Goal: Complete application form

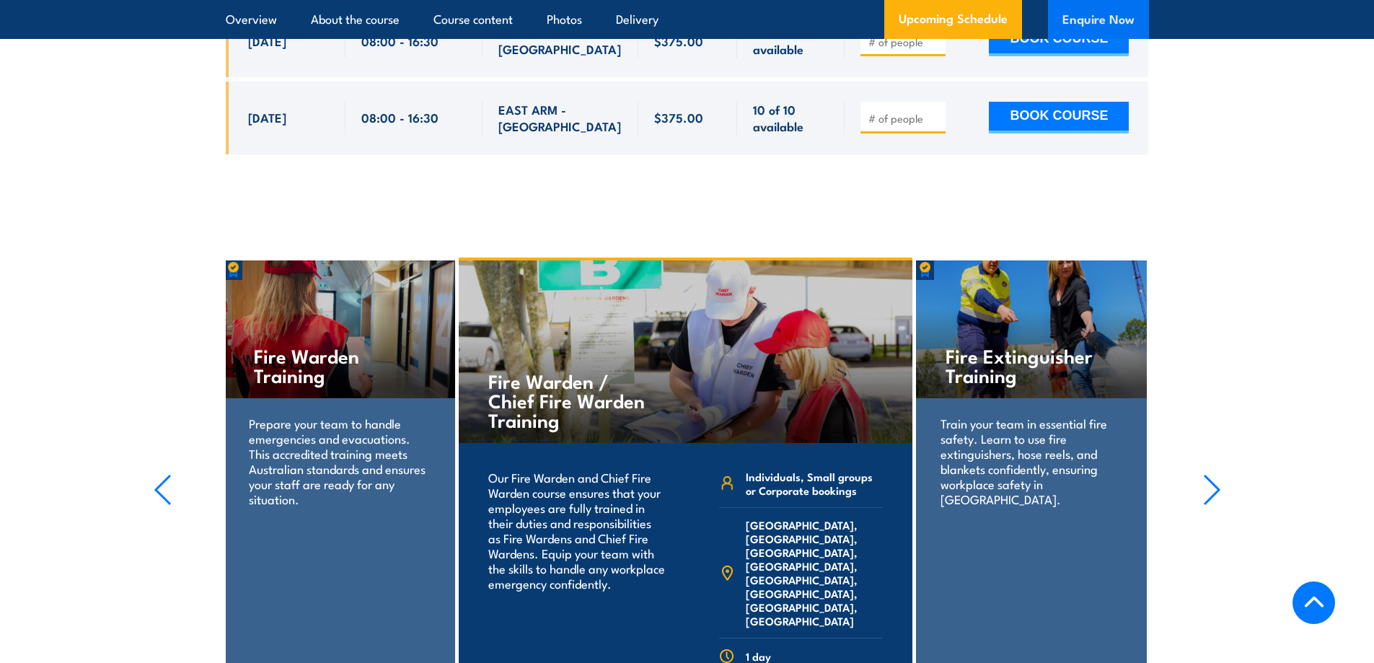
scroll to position [3056, 0]
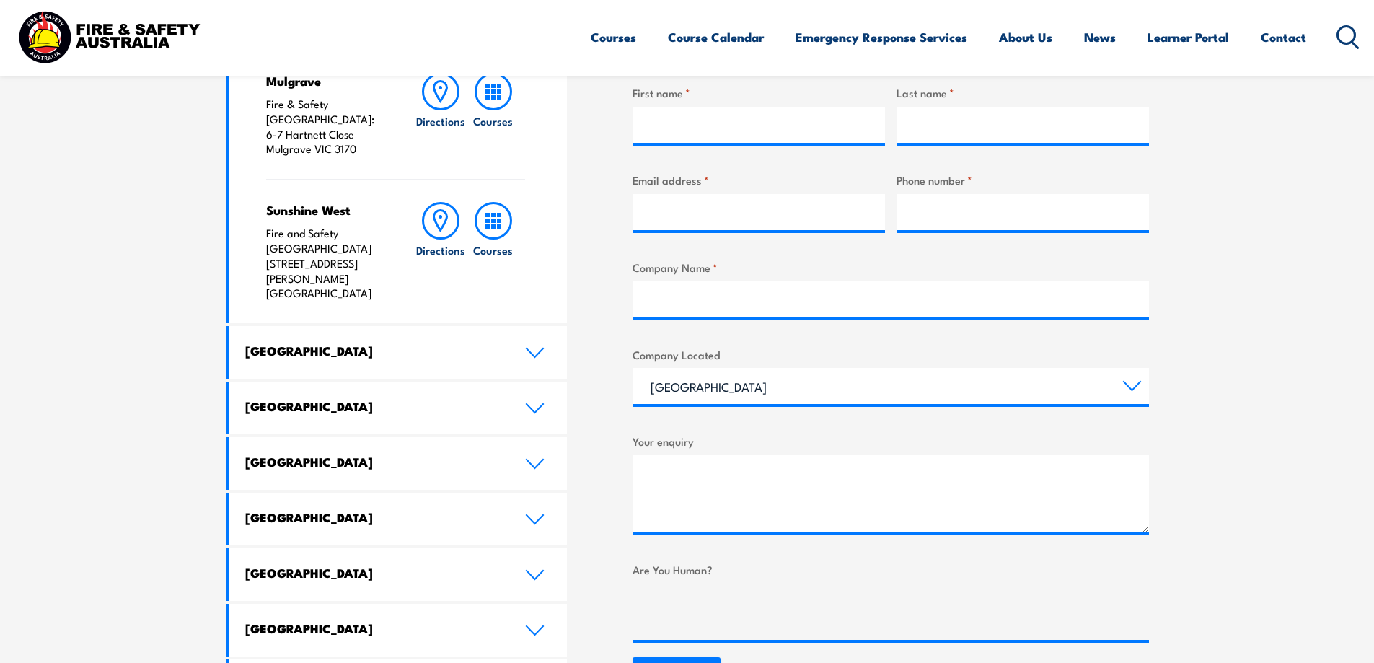
scroll to position [649, 0]
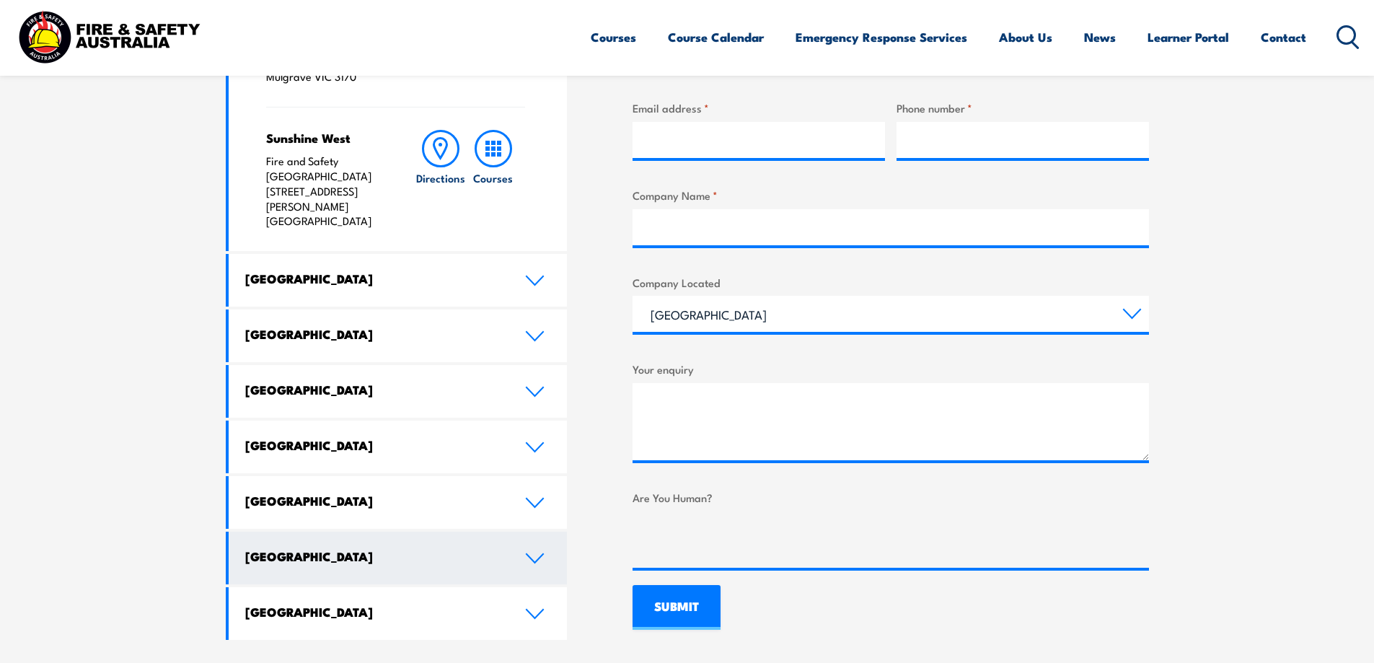
click at [518, 532] on link "[GEOGRAPHIC_DATA]" at bounding box center [398, 558] width 339 height 53
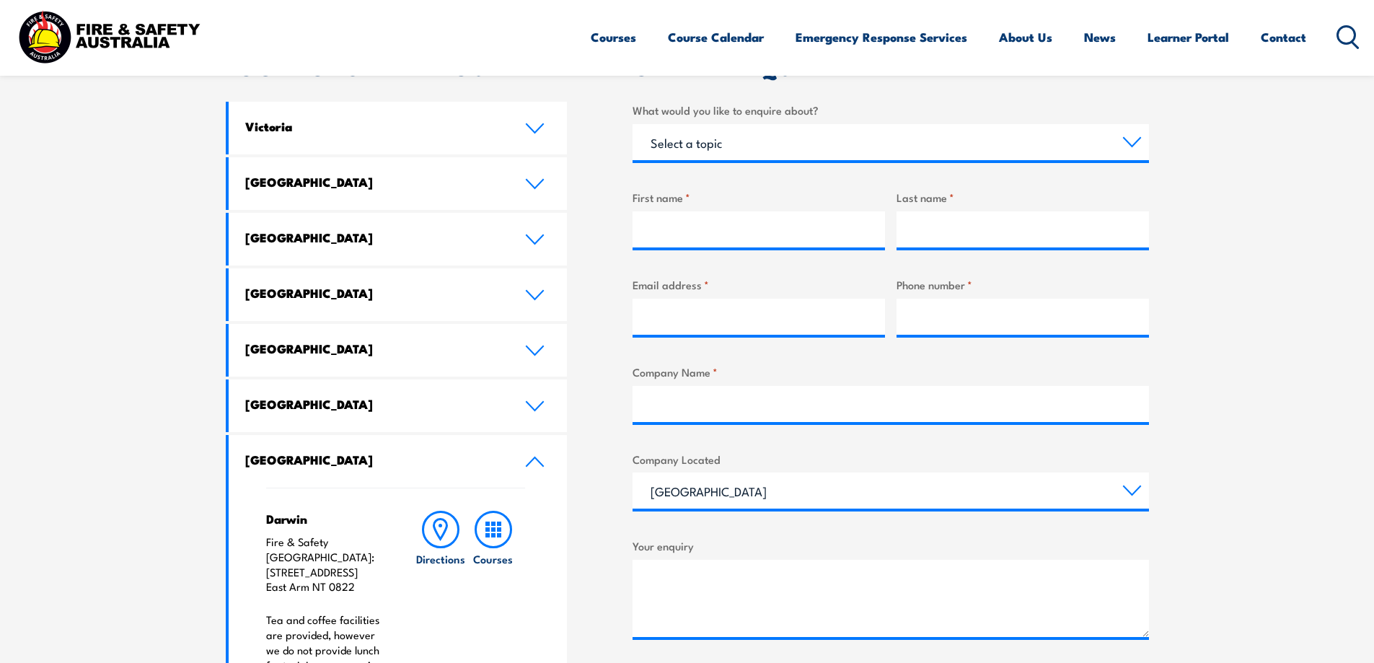
scroll to position [505, 0]
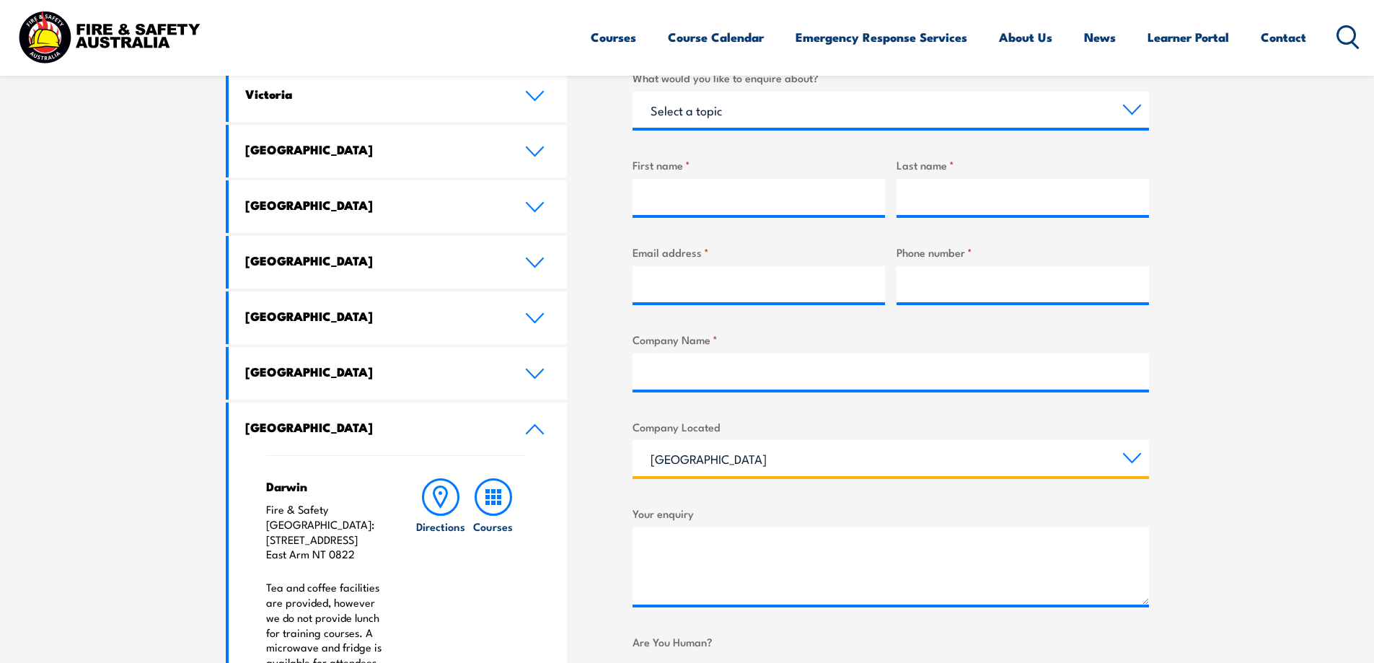
click at [1129, 462] on select "[GEOGRAPHIC_DATA] [GEOGRAPHIC_DATA] [GEOGRAPHIC_DATA] [GEOGRAPHIC_DATA] [GEOGRA…" at bounding box center [891, 458] width 517 height 36
select select "[GEOGRAPHIC_DATA]"
click at [633, 440] on select "[GEOGRAPHIC_DATA] [GEOGRAPHIC_DATA] [GEOGRAPHIC_DATA] [GEOGRAPHIC_DATA] [GEOGRA…" at bounding box center [891, 458] width 517 height 36
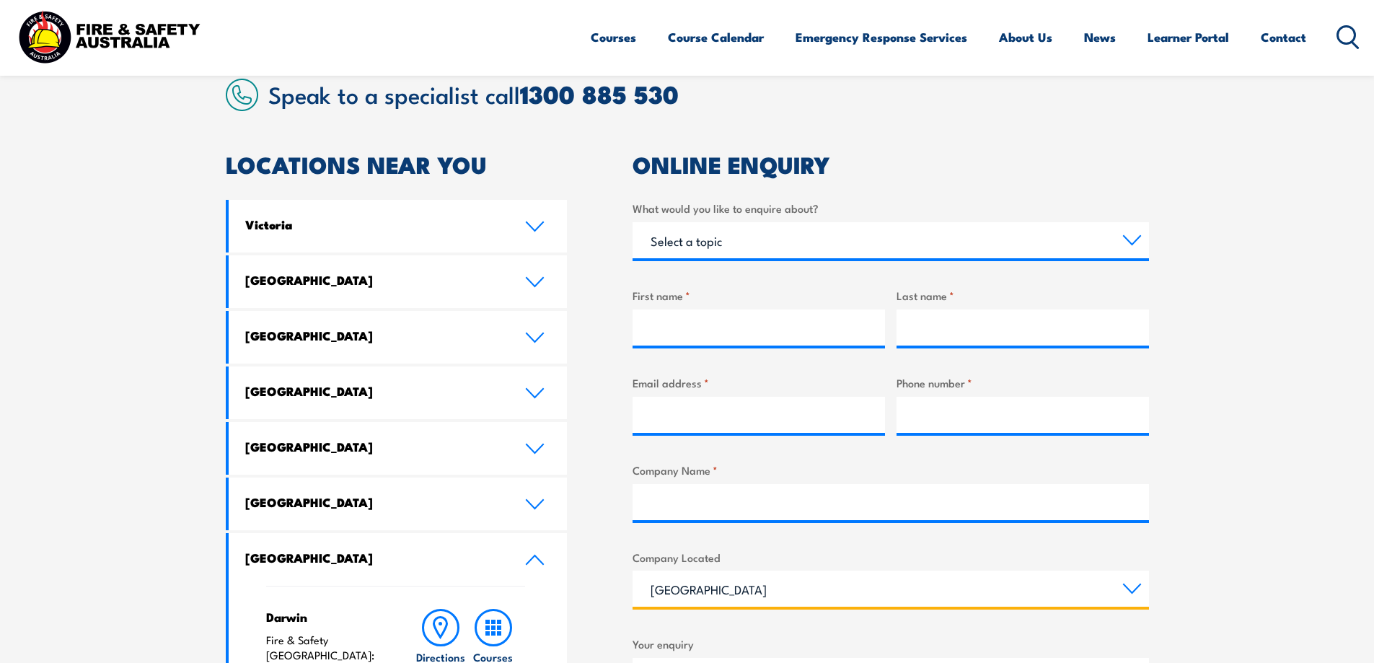
scroll to position [289, 0]
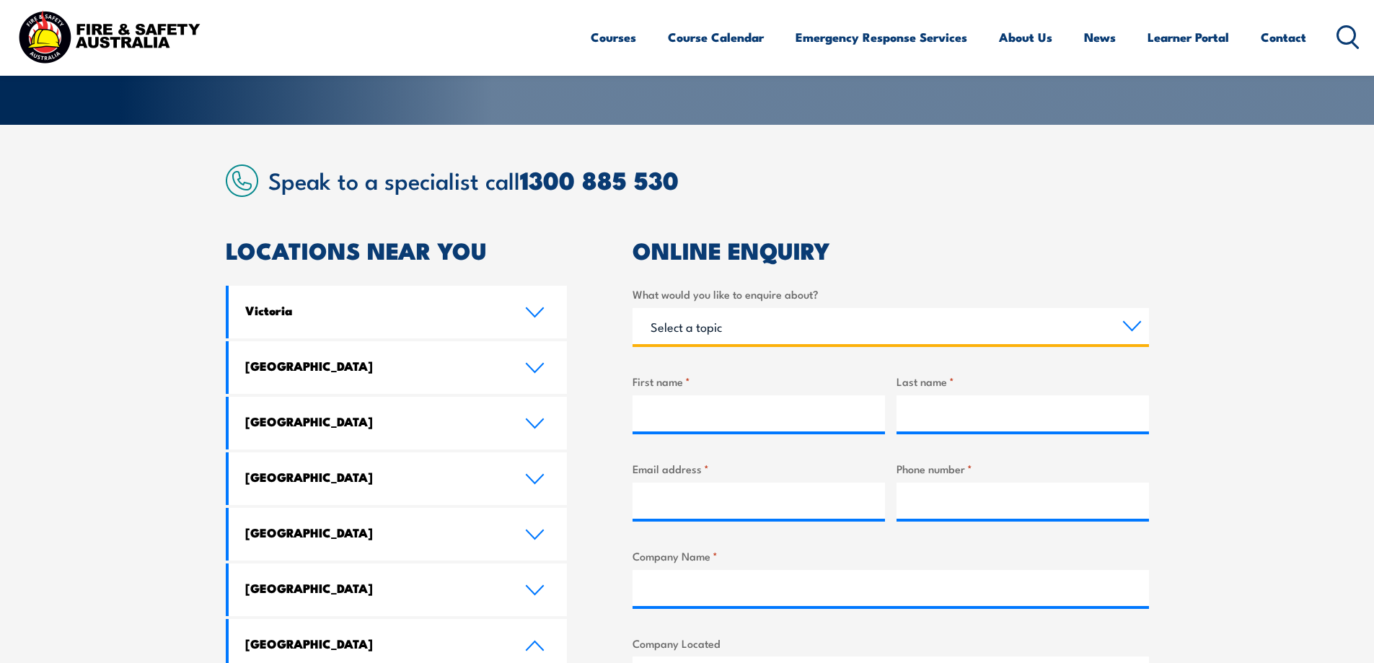
click at [807, 328] on select "Select a topic Training Emergency Response Services General Enquiry" at bounding box center [891, 326] width 517 height 36
select select "Training"
click at [633, 308] on select "Select a topic Training Emergency Response Services General Enquiry" at bounding box center [891, 326] width 517 height 36
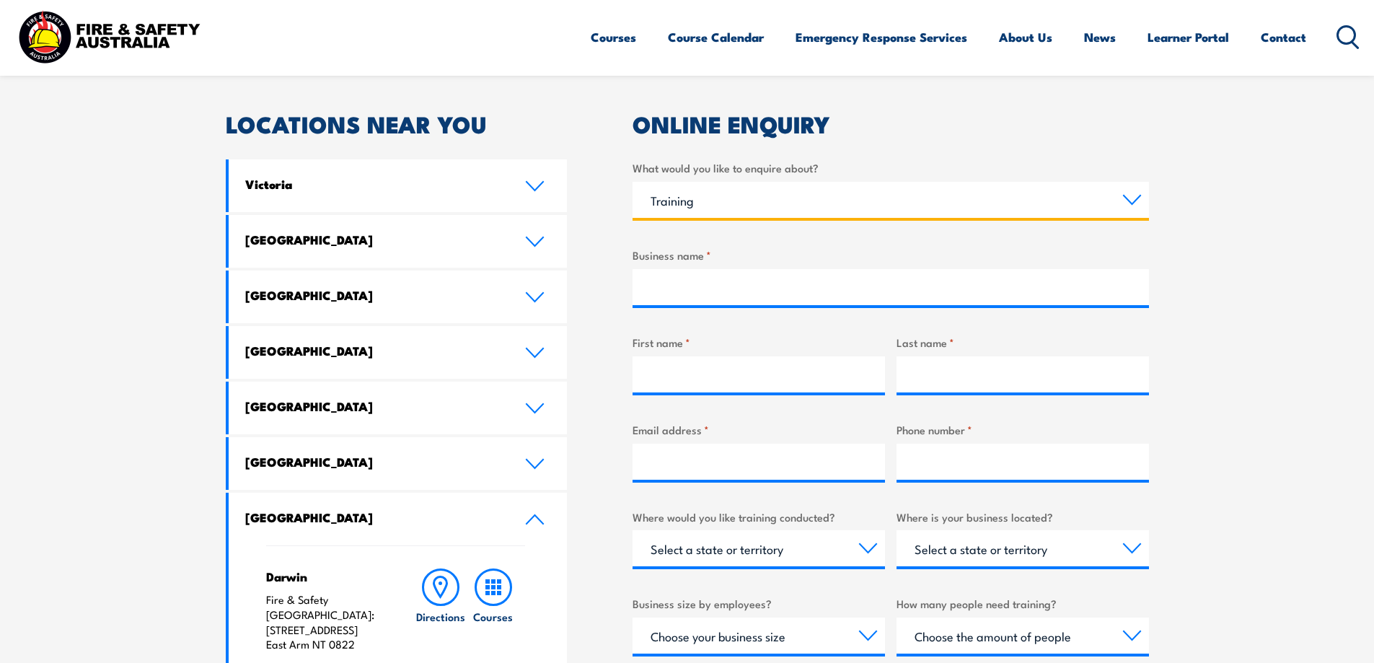
scroll to position [433, 0]
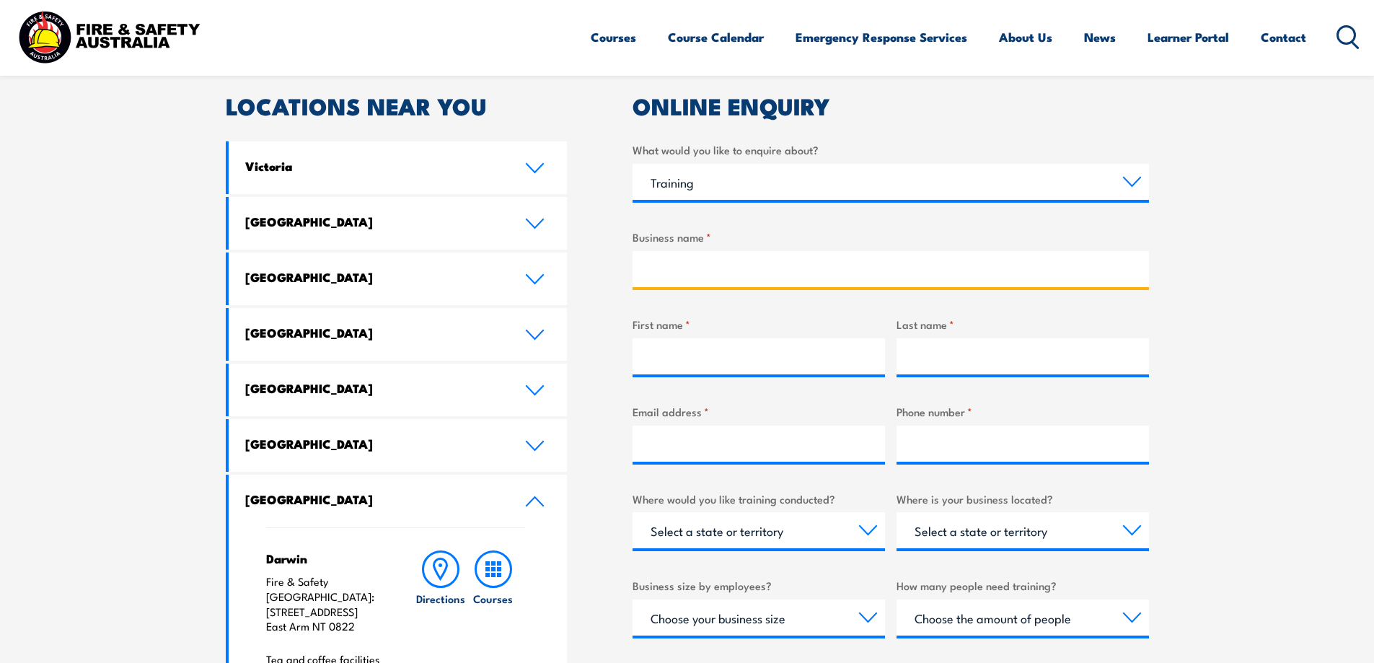
click at [698, 267] on input "Business name *" at bounding box center [891, 269] width 517 height 36
type input "[GEOGRAPHIC_DATA]"
type input "[PERSON_NAME]"
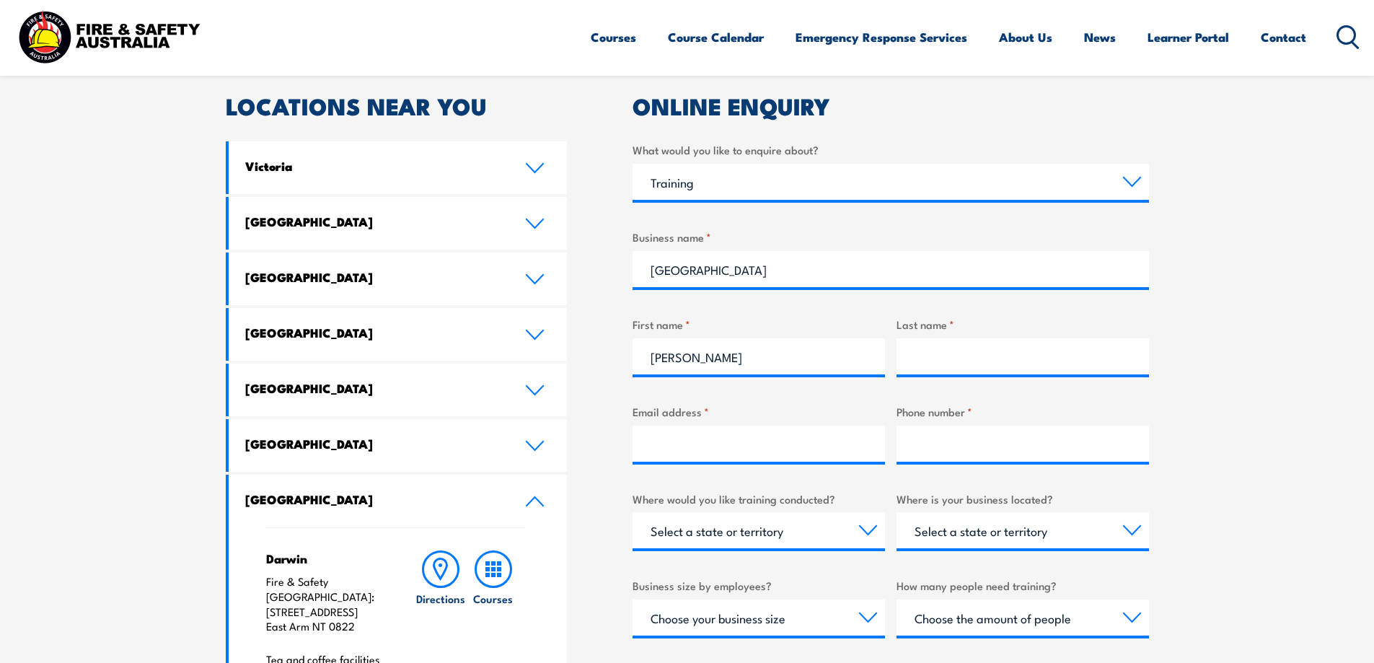
type input "Efremov"
type input "[PERSON_NAME][EMAIL_ADDRESS][DOMAIN_NAME]"
type input "0458344926"
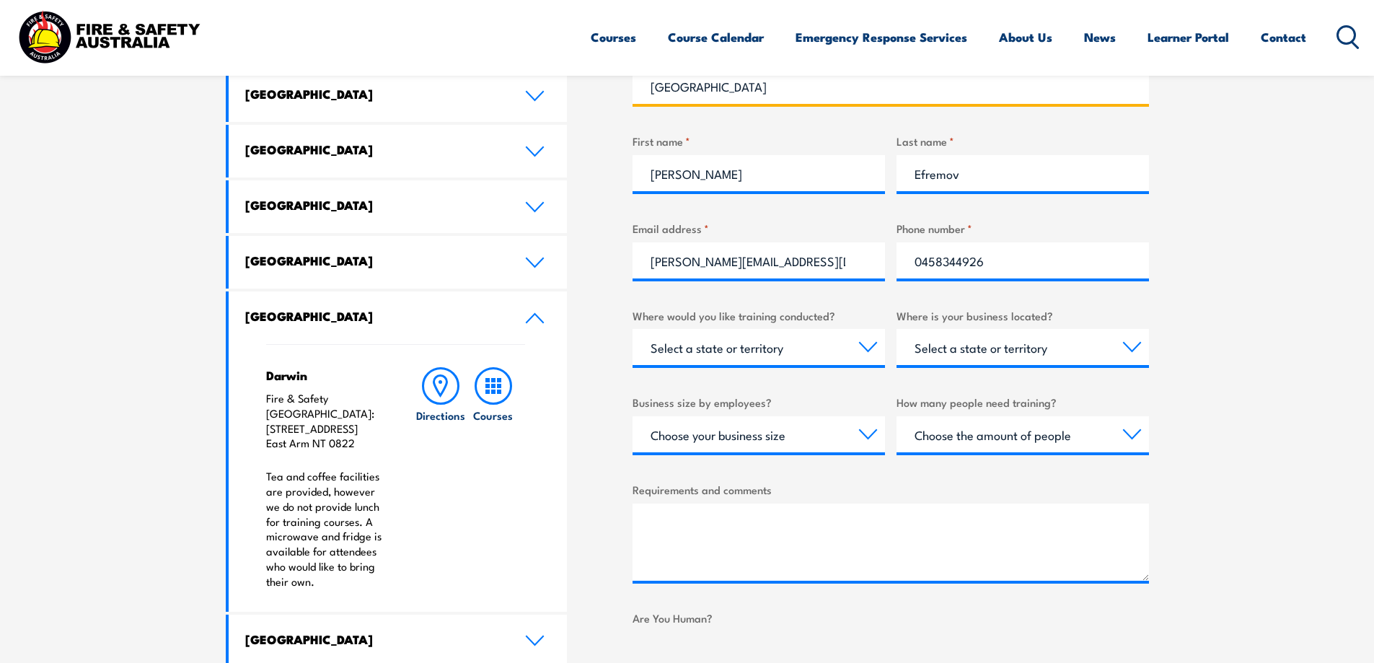
scroll to position [649, 0]
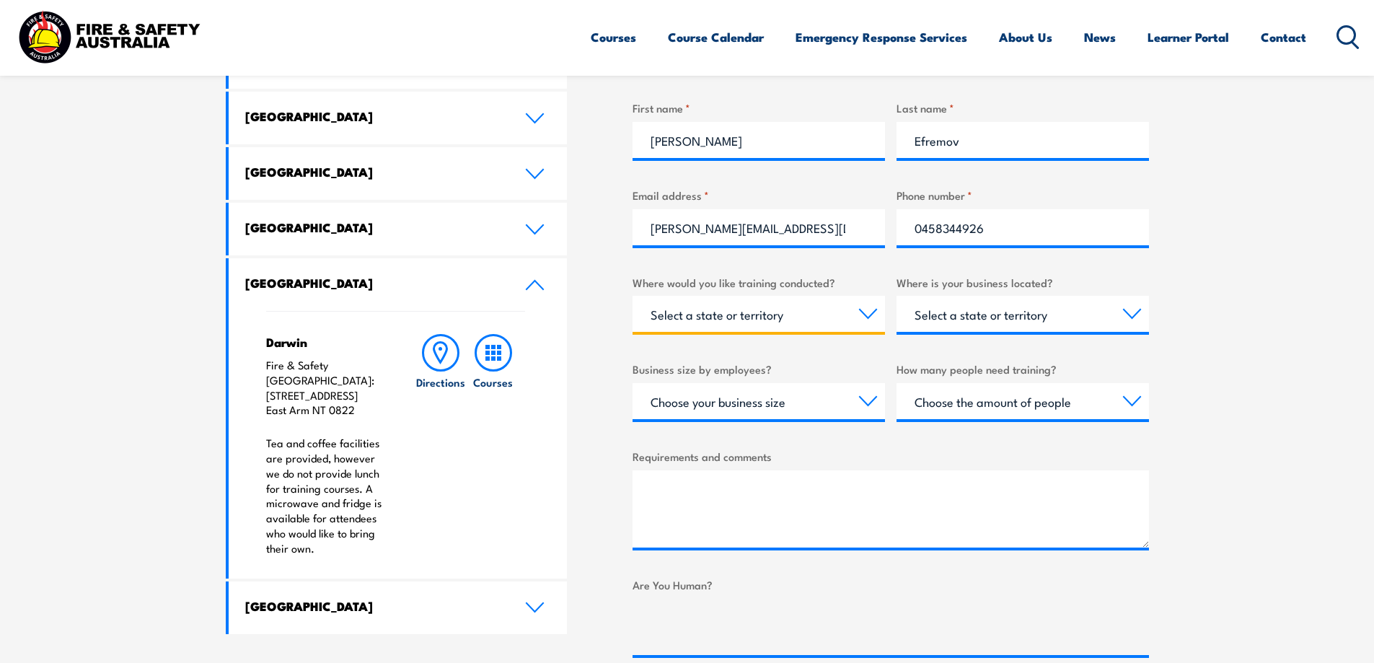
click at [871, 315] on select "Select a state or territory Nationally - multiple locations [GEOGRAPHIC_DATA] […" at bounding box center [759, 314] width 253 height 36
select select "NT"
click at [633, 296] on select "Select a state or territory Nationally - multiple locations [GEOGRAPHIC_DATA] […" at bounding box center [759, 314] width 253 height 36
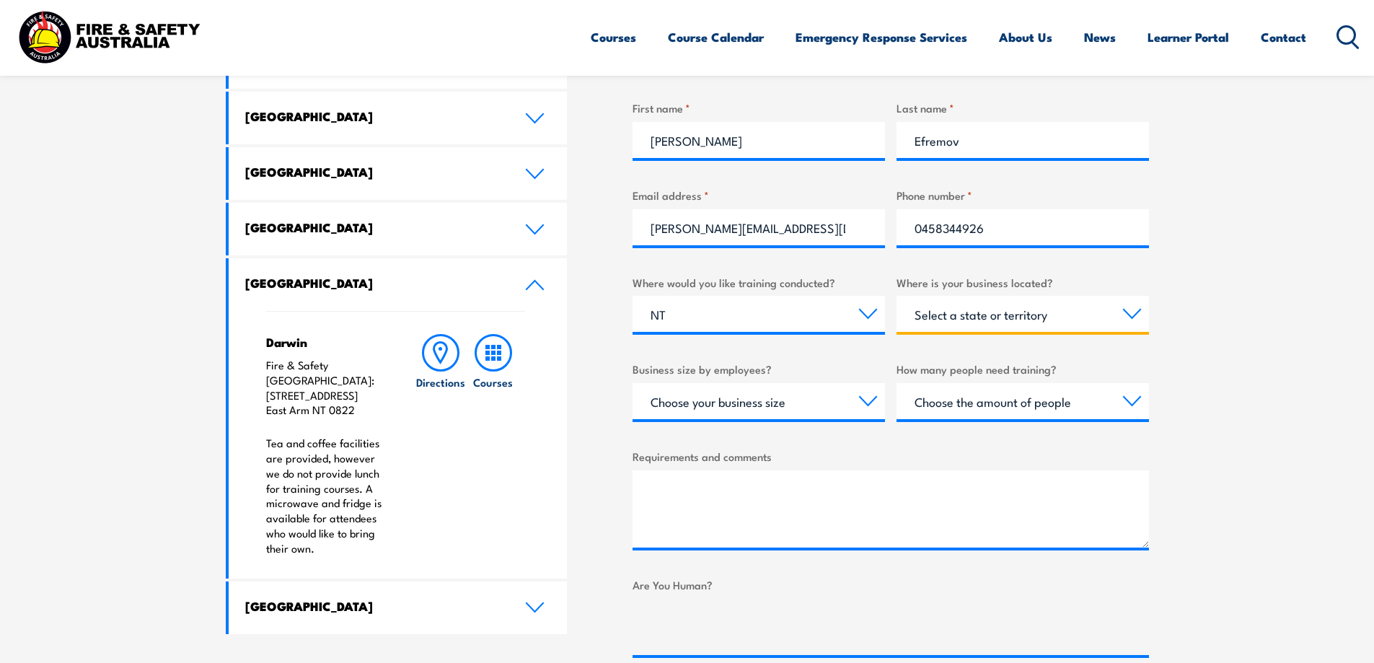
click at [1121, 315] on select "Select a state or territory [GEOGRAPHIC_DATA] [GEOGRAPHIC_DATA] [GEOGRAPHIC_DAT…" at bounding box center [1023, 314] width 253 height 36
select select "NT"
click at [897, 296] on select "Select a state or territory [GEOGRAPHIC_DATA] [GEOGRAPHIC_DATA] [GEOGRAPHIC_DAT…" at bounding box center [1023, 314] width 253 height 36
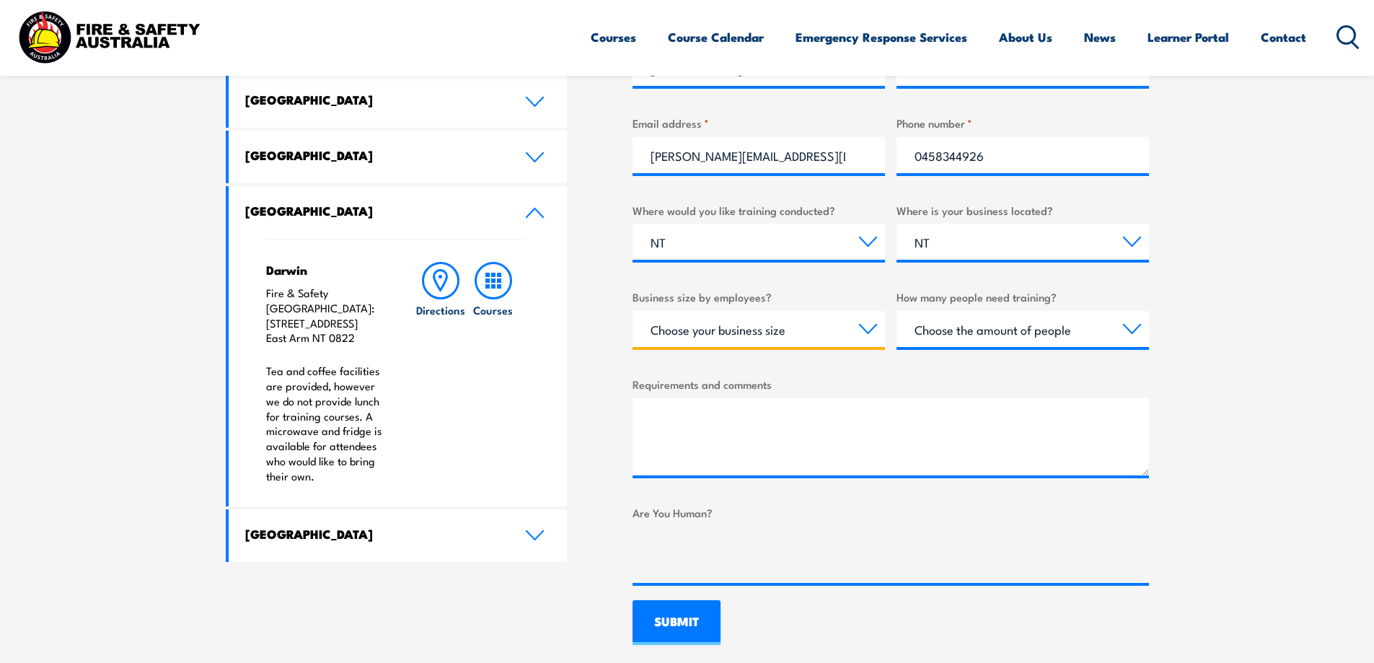
click at [869, 332] on select "Choose your business size 1 to 19 20 to 199 200+" at bounding box center [759, 329] width 253 height 36
select select "20 to 199"
click at [633, 311] on select "Choose your business size 1 to 19 20 to 199 200+" at bounding box center [759, 329] width 253 height 36
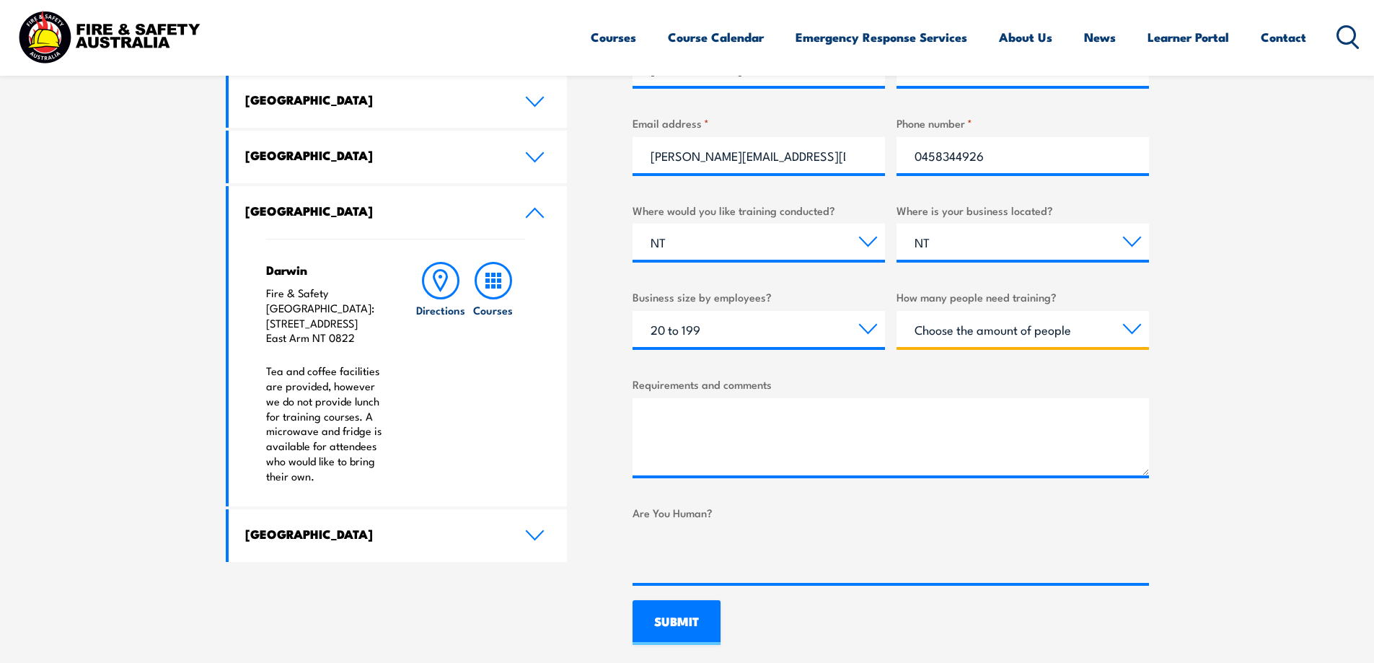
click at [1038, 337] on select "Choose the amount of people 1 to 4 5 to 19 20+" at bounding box center [1023, 329] width 253 height 36
select select "1 to 4"
click at [897, 311] on select "Choose the amount of people 1 to 4 5 to 19 20+" at bounding box center [1023, 329] width 253 height 36
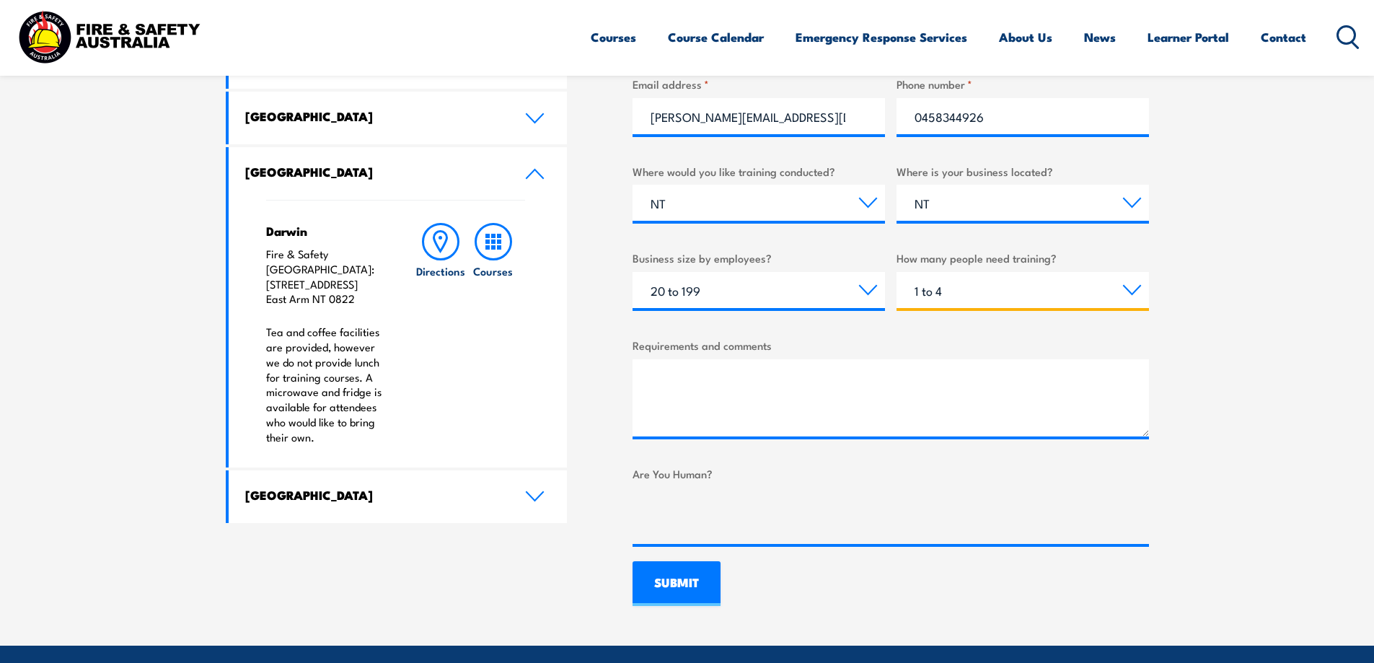
scroll to position [794, 0]
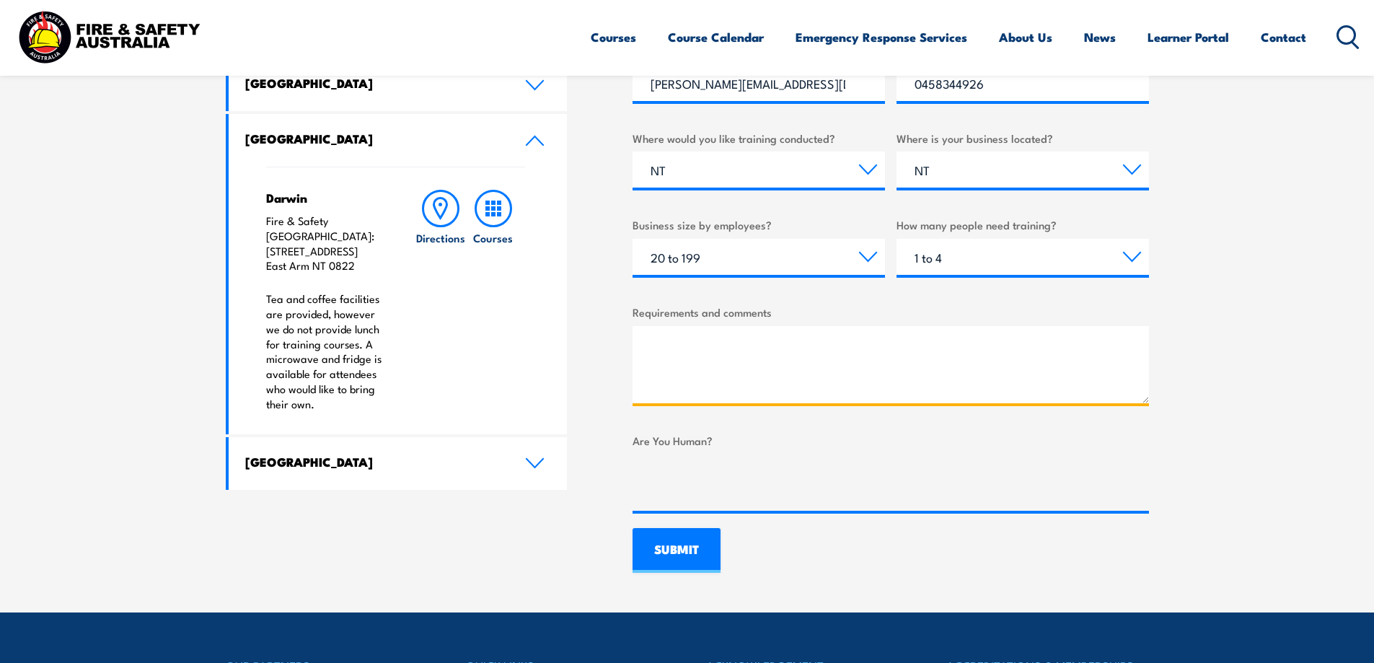
click at [856, 357] on textarea "Requirements and comments" at bounding box center [891, 364] width 517 height 77
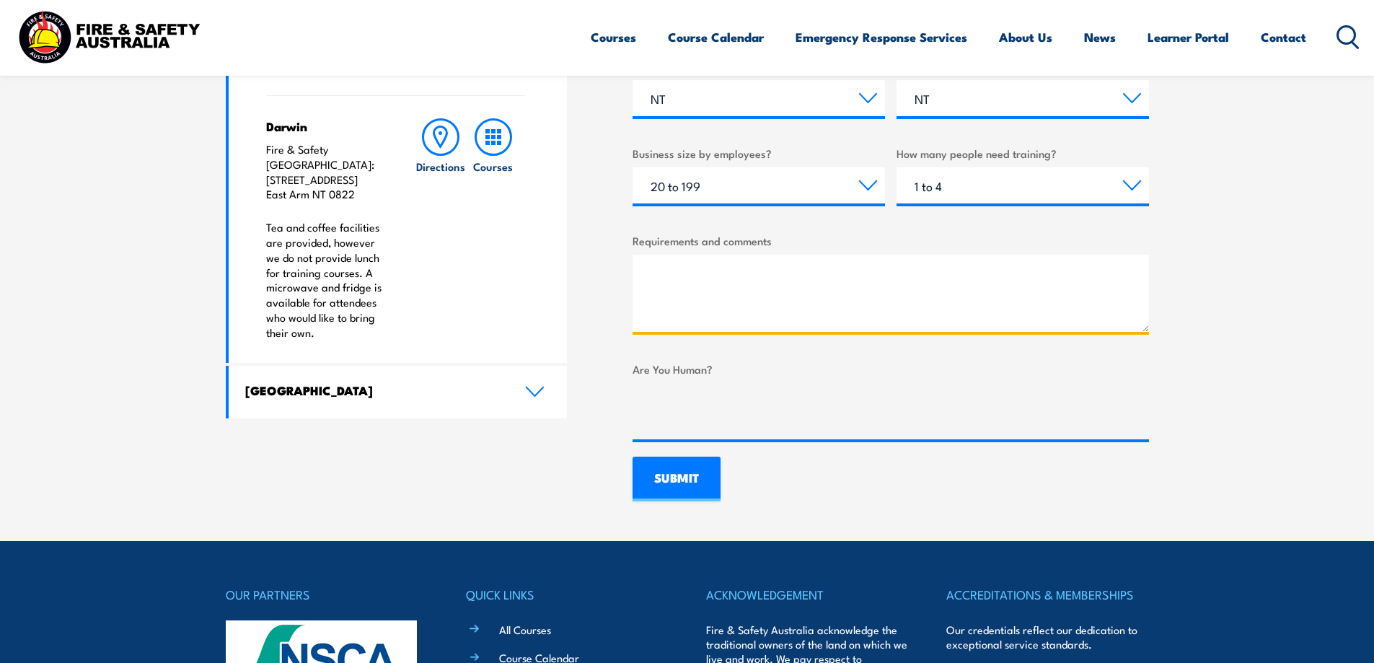
scroll to position [866, 0]
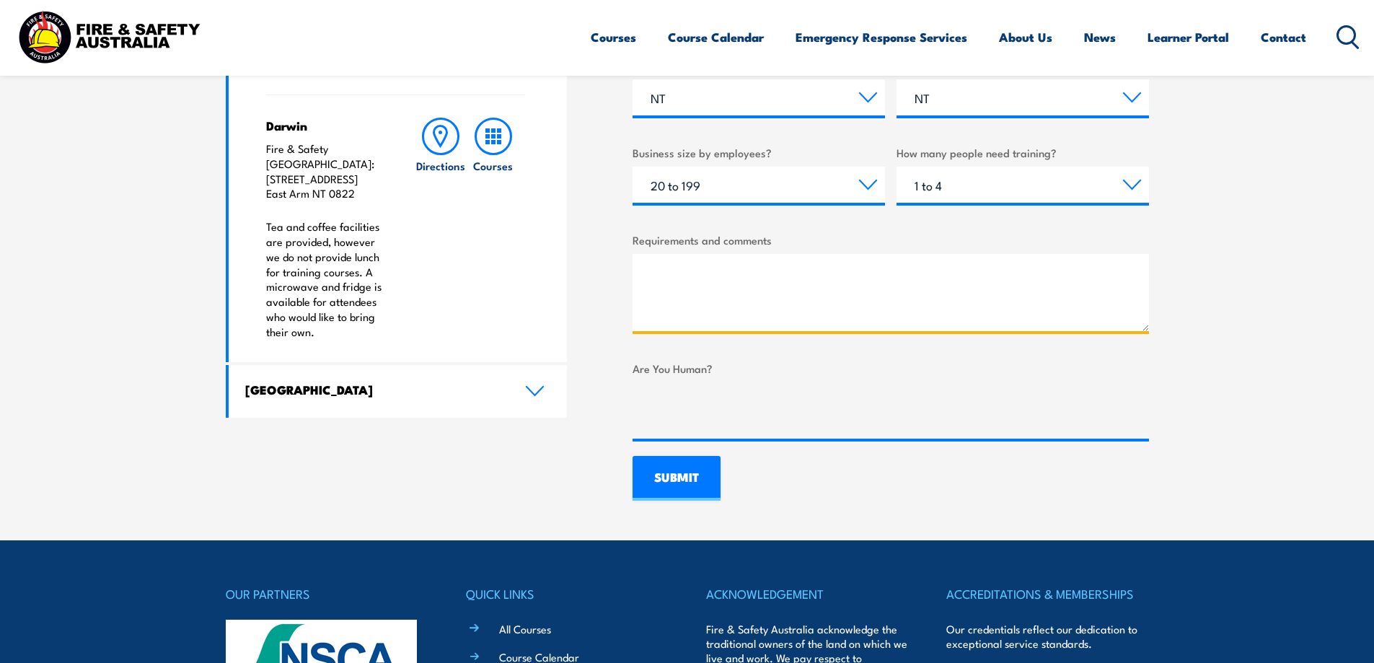
paste textarea "Good morning, I hope you're well. I’m writing to kindly ask if it would be poss…"
click at [686, 303] on textarea "Good morning, I hope you're well. I’m writing to kindly ask if it would be poss…" at bounding box center [891, 292] width 517 height 77
click at [661, 291] on textarea "Good morning, I hope you're well. I’m writing to kindly ask if it would be poss…" at bounding box center [891, 292] width 517 height 77
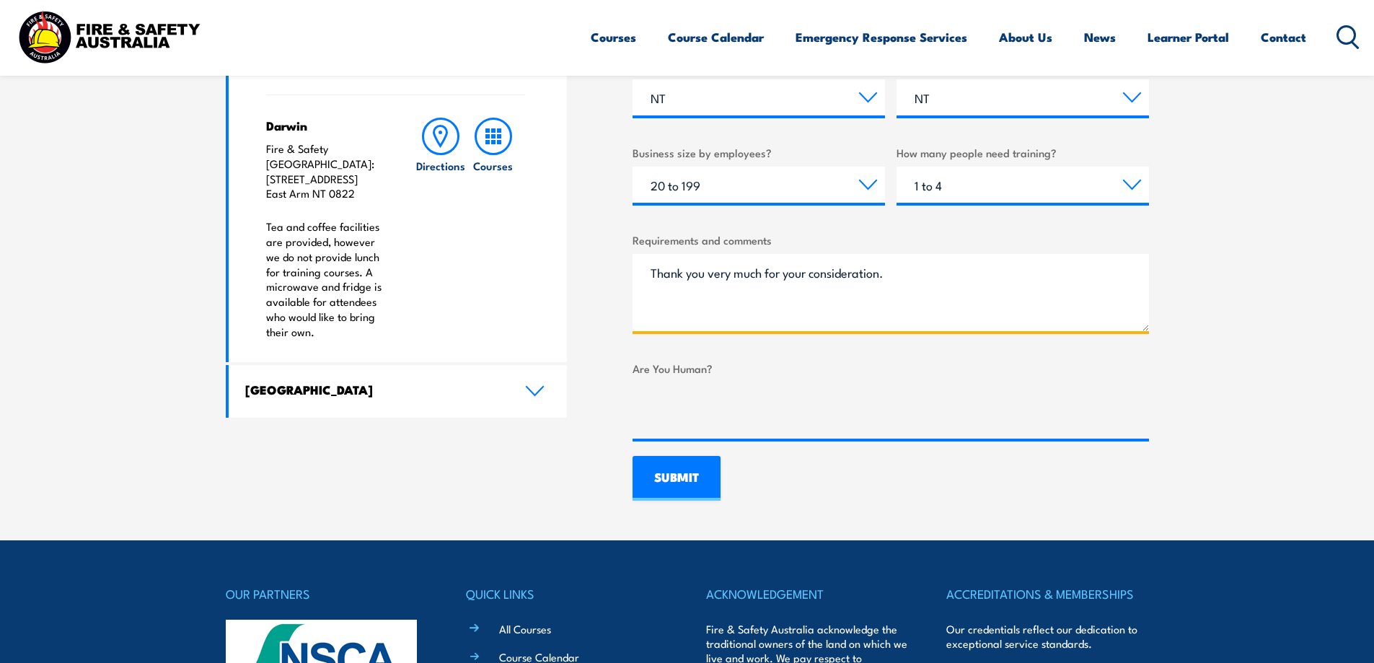
click at [670, 278] on textarea "Good morning, I hope you're well. I’m writing to kindly ask if it would be poss…" at bounding box center [891, 292] width 517 height 77
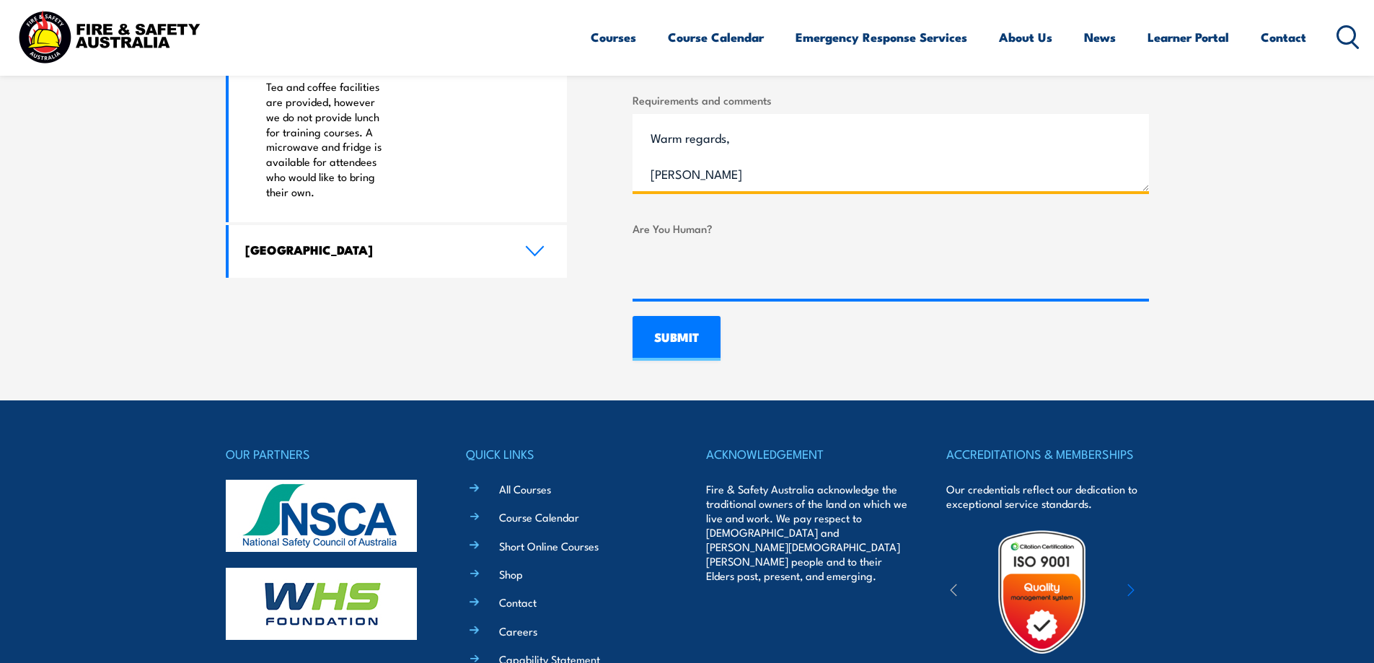
scroll to position [1010, 0]
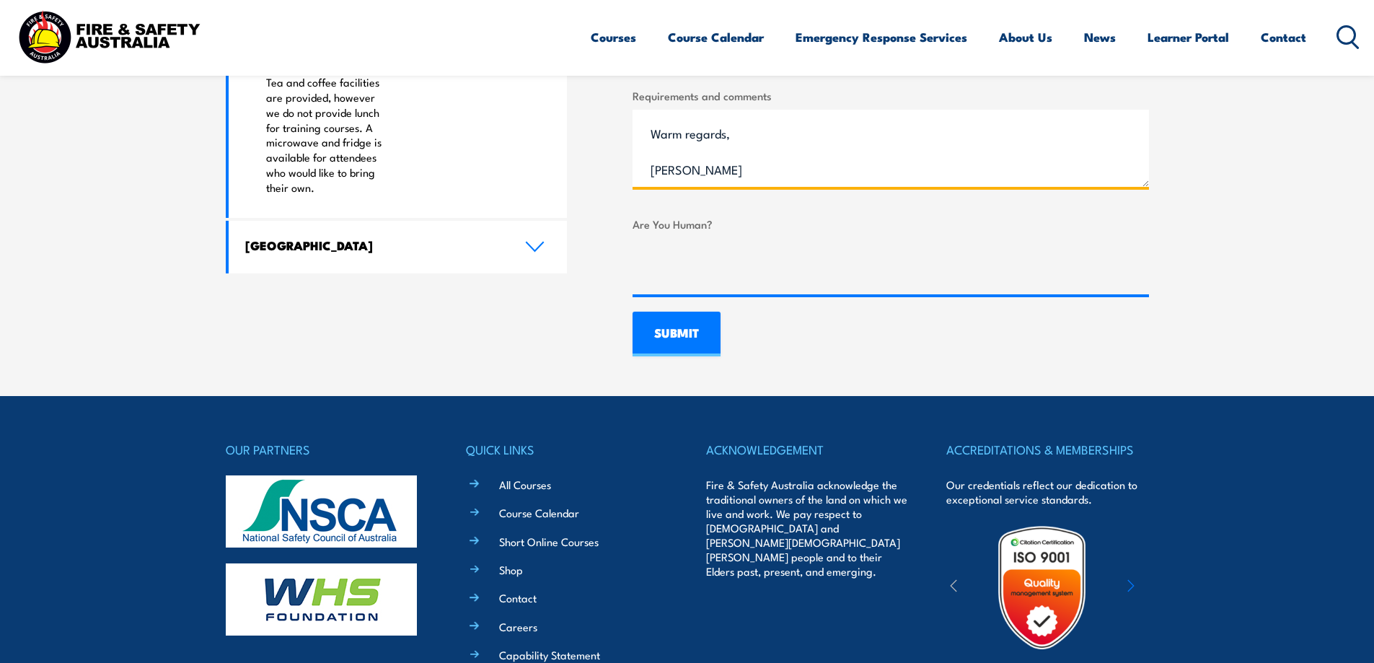
type textarea "Good morning, I hope you're well. I’m writing to kindly ask if it would be poss…"
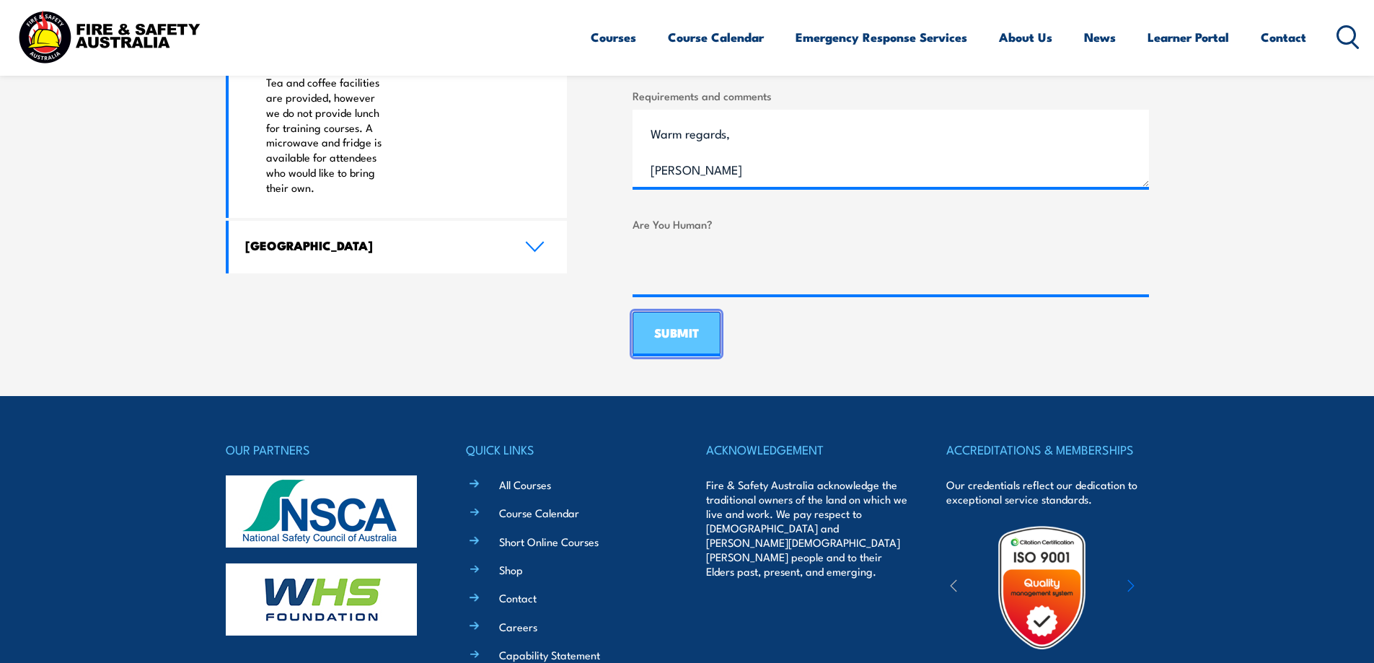
click at [685, 327] on input "SUBMIT" at bounding box center [677, 334] width 88 height 45
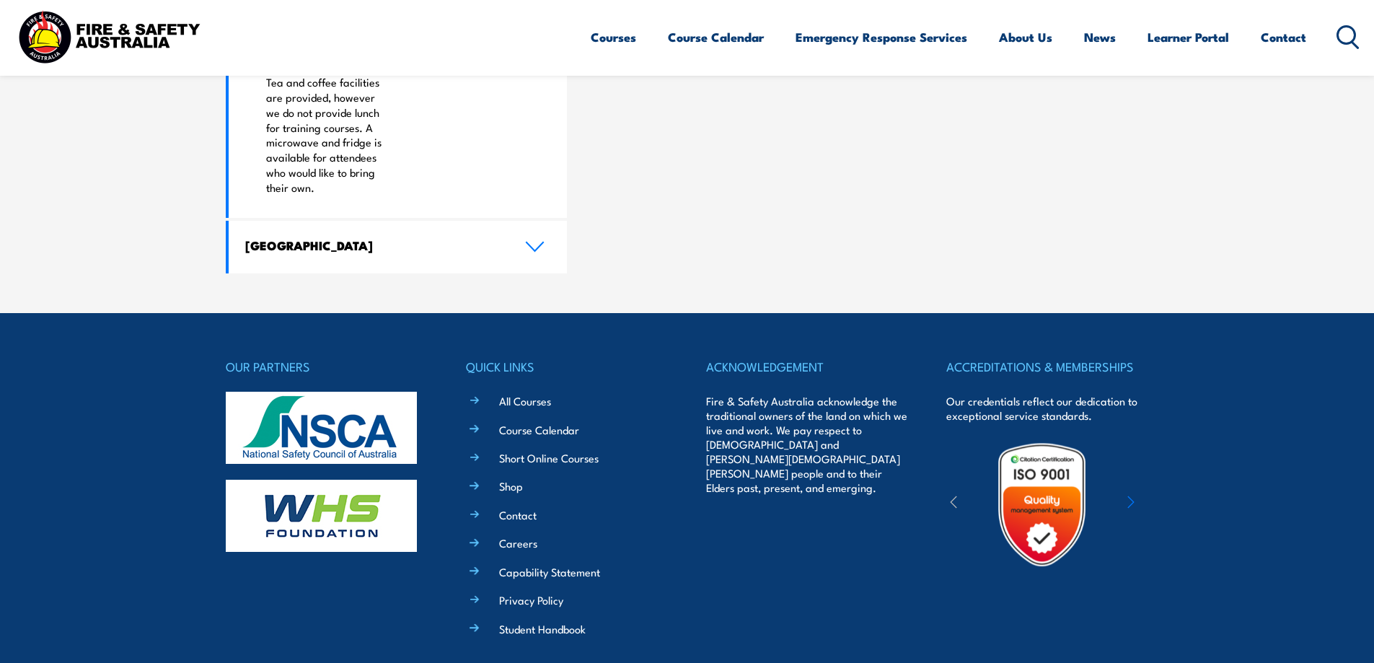
scroll to position [0, 0]
